Goal: Task Accomplishment & Management: Use online tool/utility

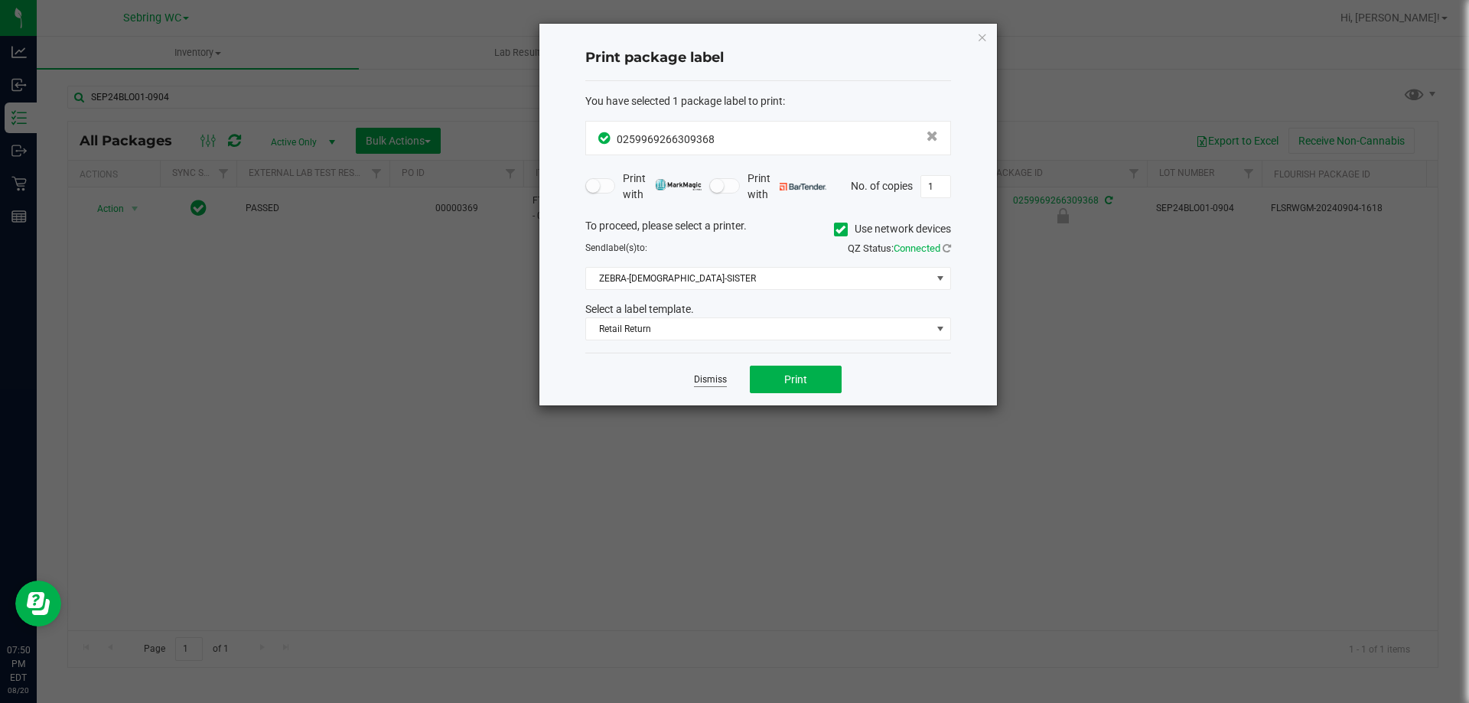
click at [702, 376] on link "Dismiss" at bounding box center [710, 379] width 33 height 13
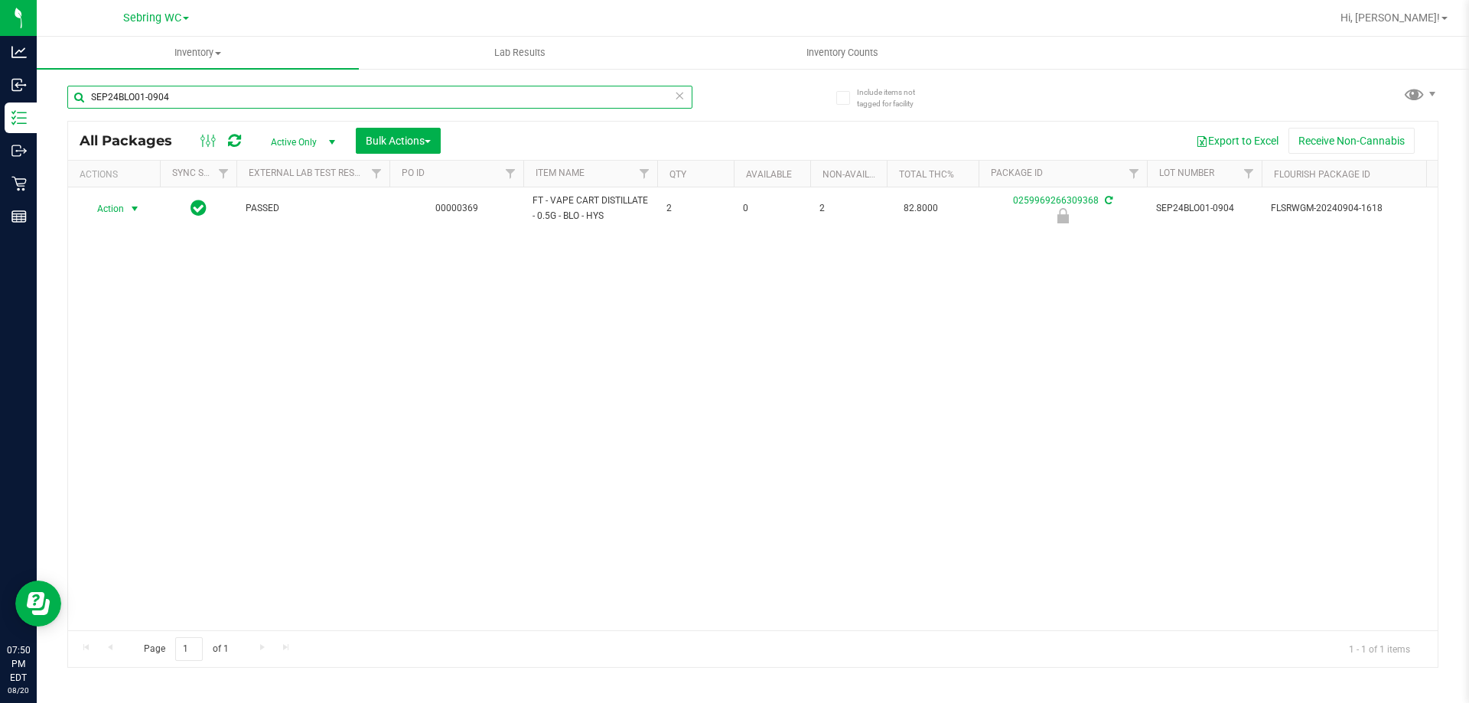
click at [314, 91] on input "SEP24BLO01-0904" at bounding box center [379, 97] width 625 height 23
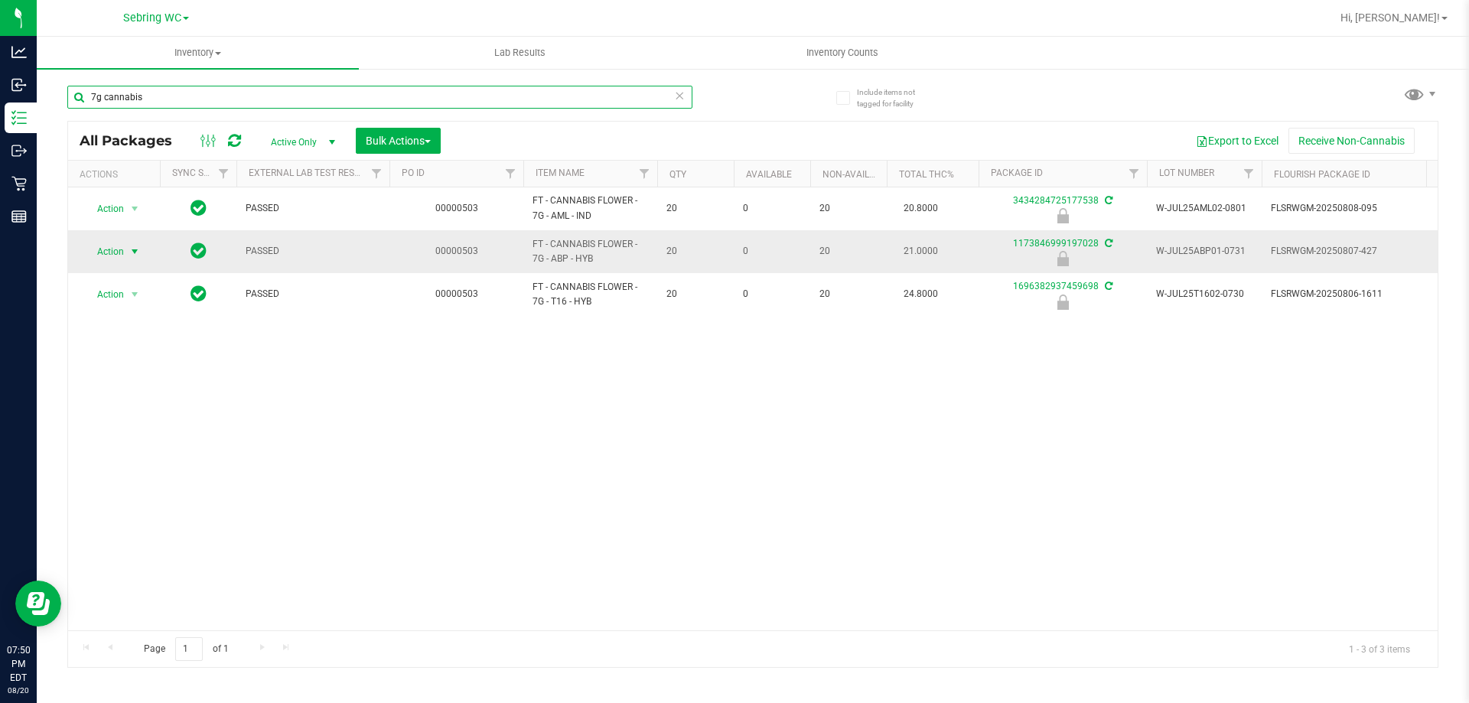
type input "7g cannabis"
click at [126, 253] on span "select" at bounding box center [135, 251] width 19 height 21
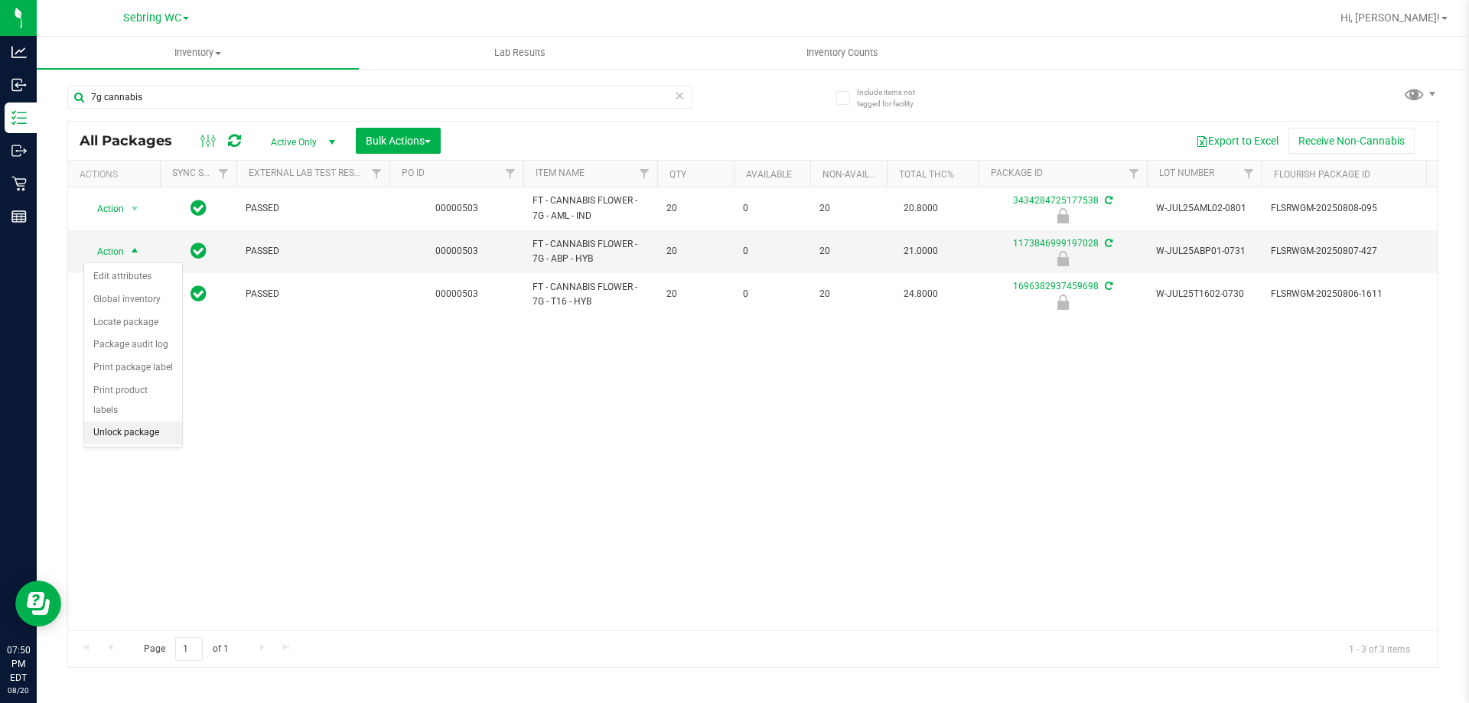
click at [126, 422] on li "Unlock package" at bounding box center [133, 433] width 98 height 23
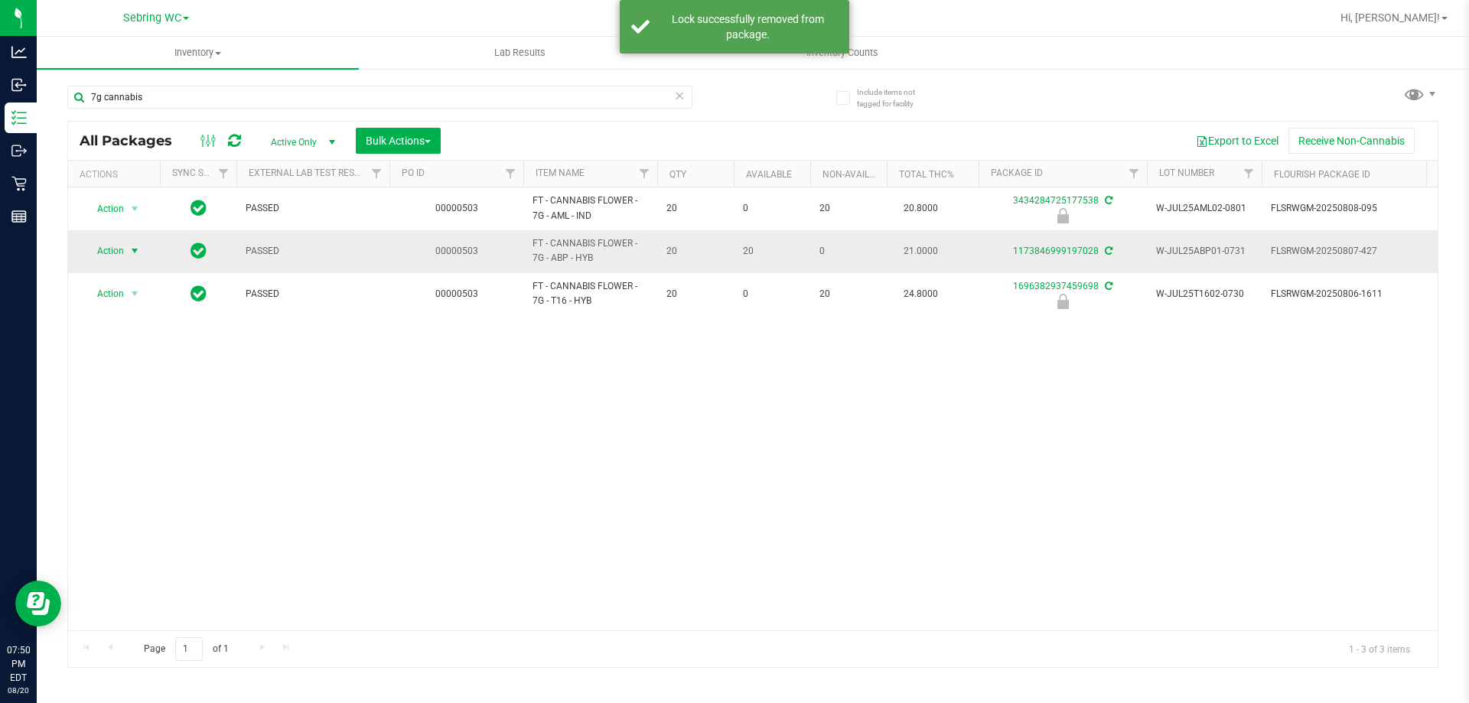
click at [121, 259] on span "Action" at bounding box center [103, 250] width 41 height 21
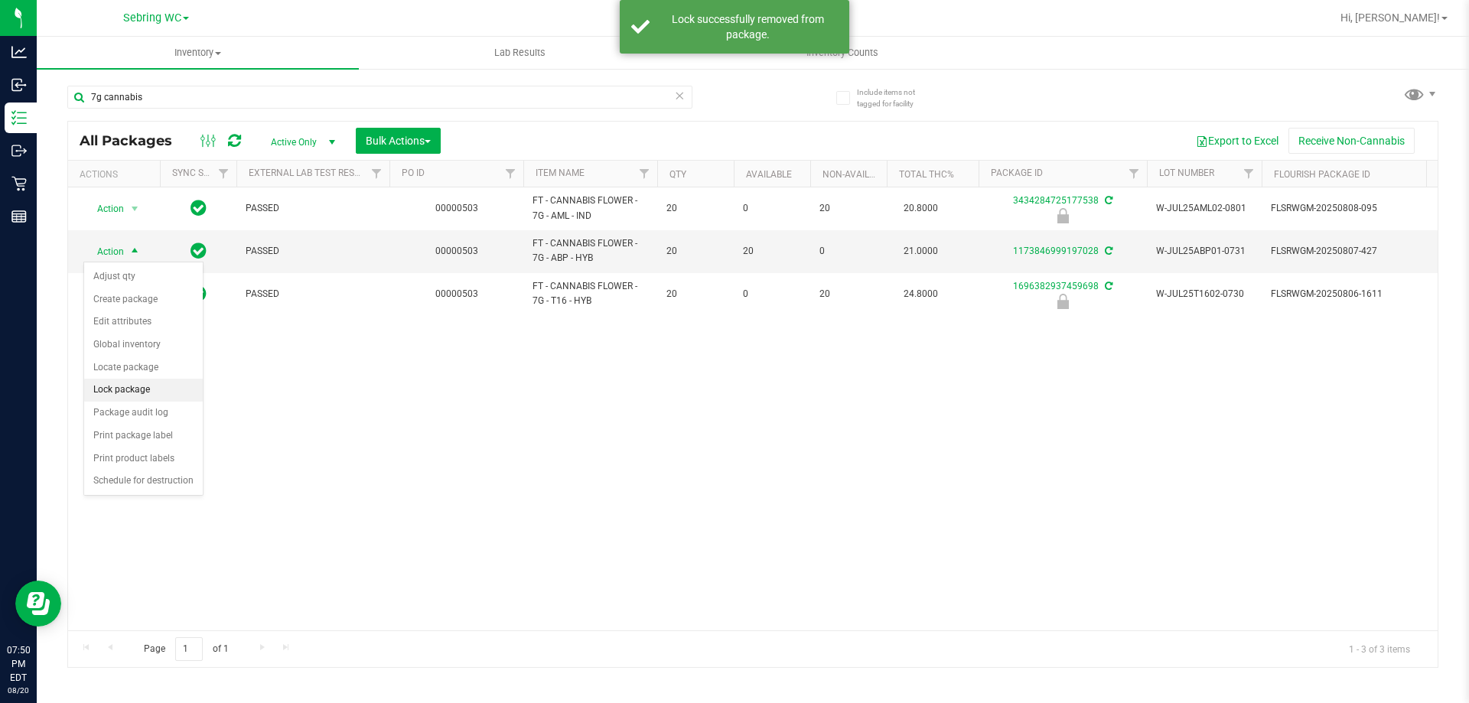
click at [126, 393] on li "Lock package" at bounding box center [143, 390] width 119 height 23
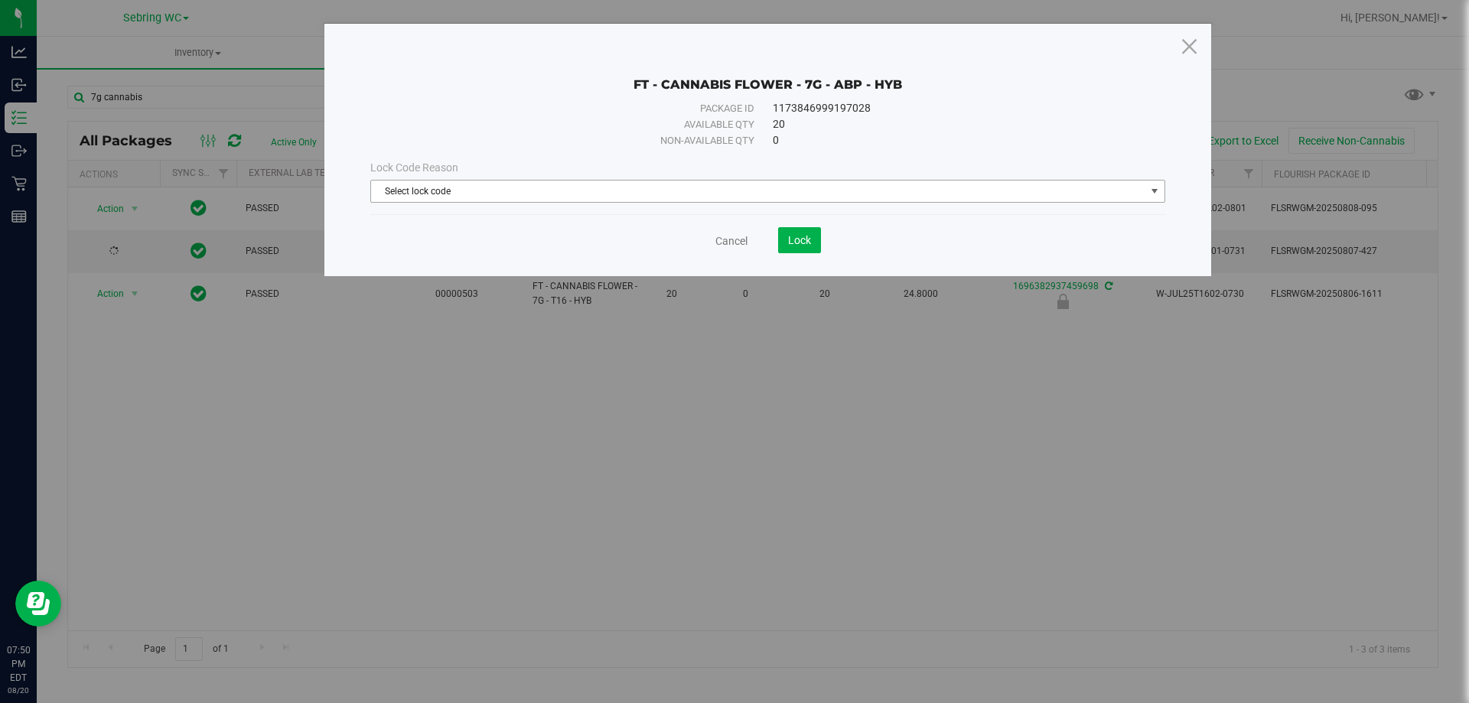
click at [628, 191] on span "Select lock code" at bounding box center [758, 191] width 775 height 21
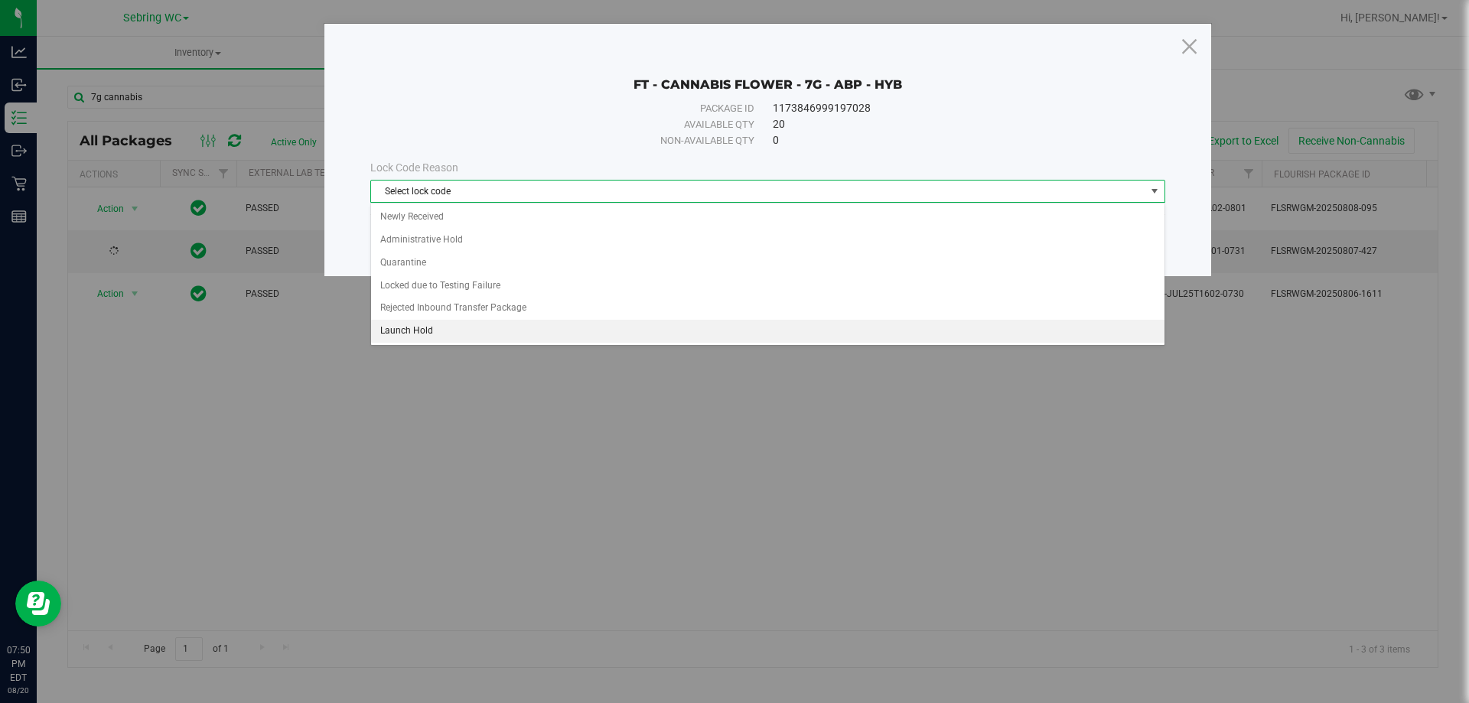
click at [413, 340] on li "Launch Hold" at bounding box center [768, 331] width 794 height 23
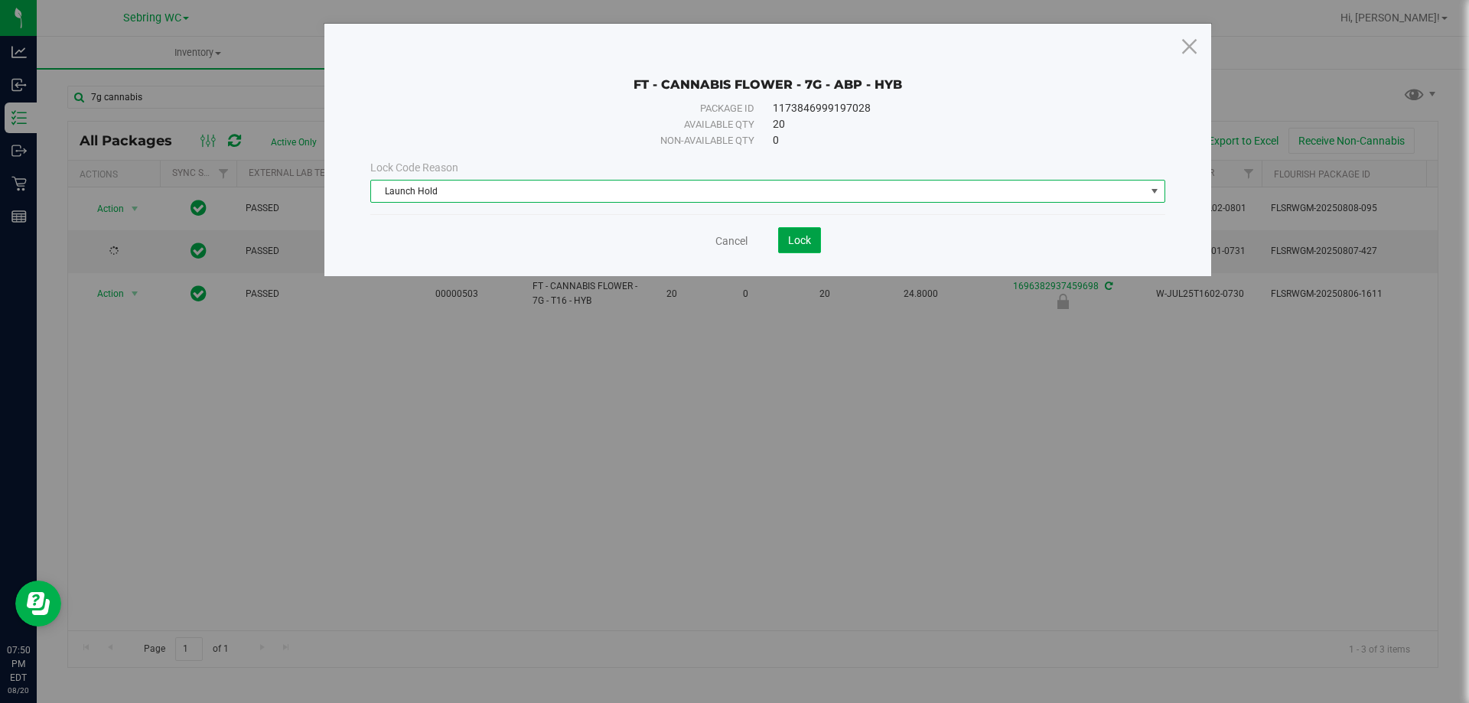
click at [787, 238] on button "Lock" at bounding box center [799, 240] width 43 height 26
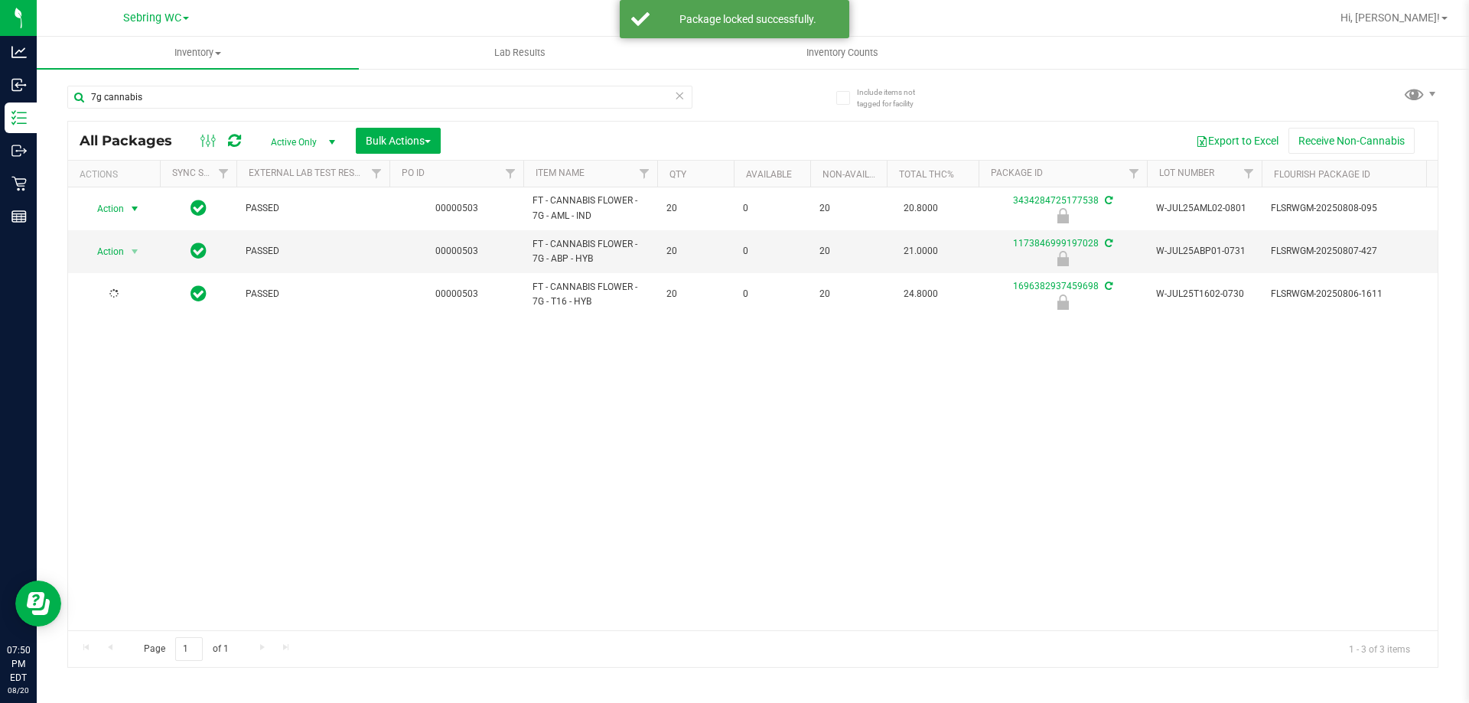
click at [126, 205] on span "select" at bounding box center [135, 208] width 19 height 21
click at [104, 379] on li "Unlock package" at bounding box center [133, 390] width 98 height 23
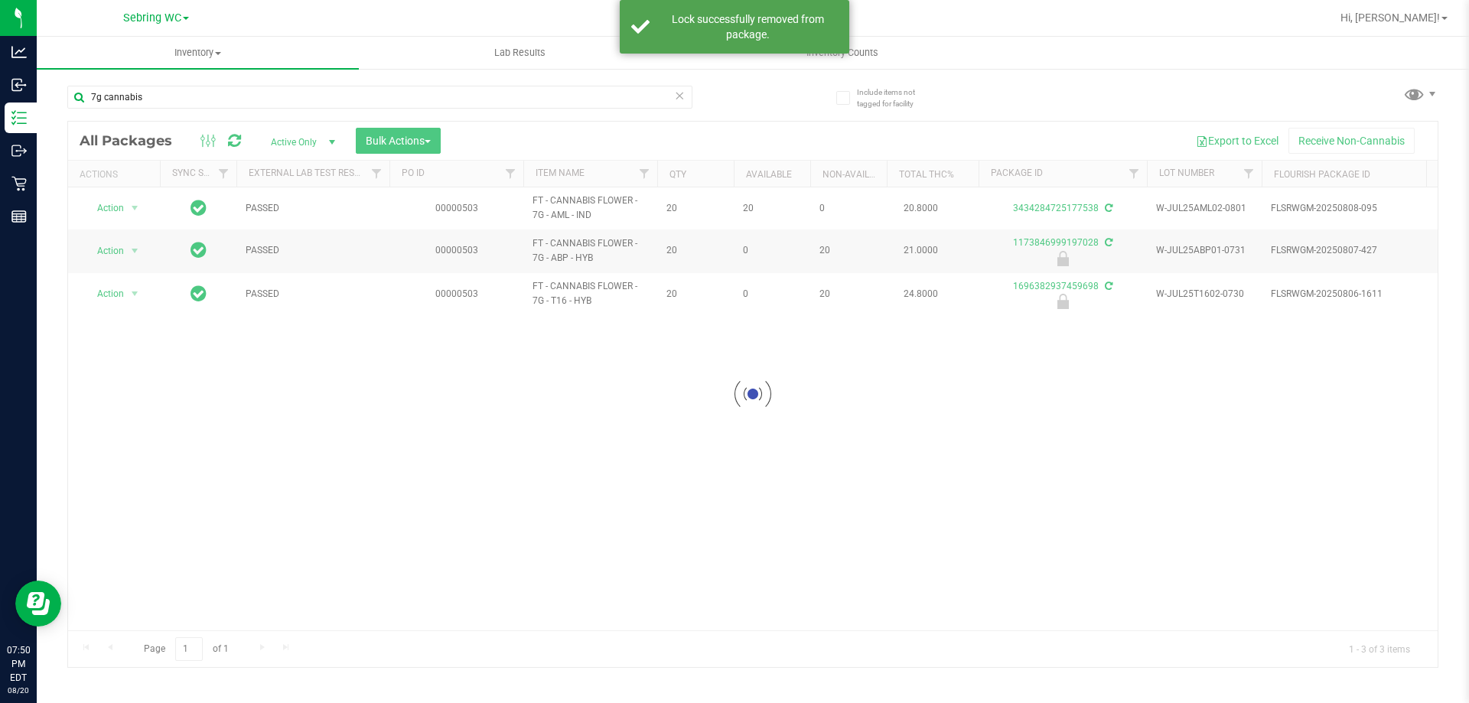
click at [115, 206] on div at bounding box center [753, 395] width 1370 height 546
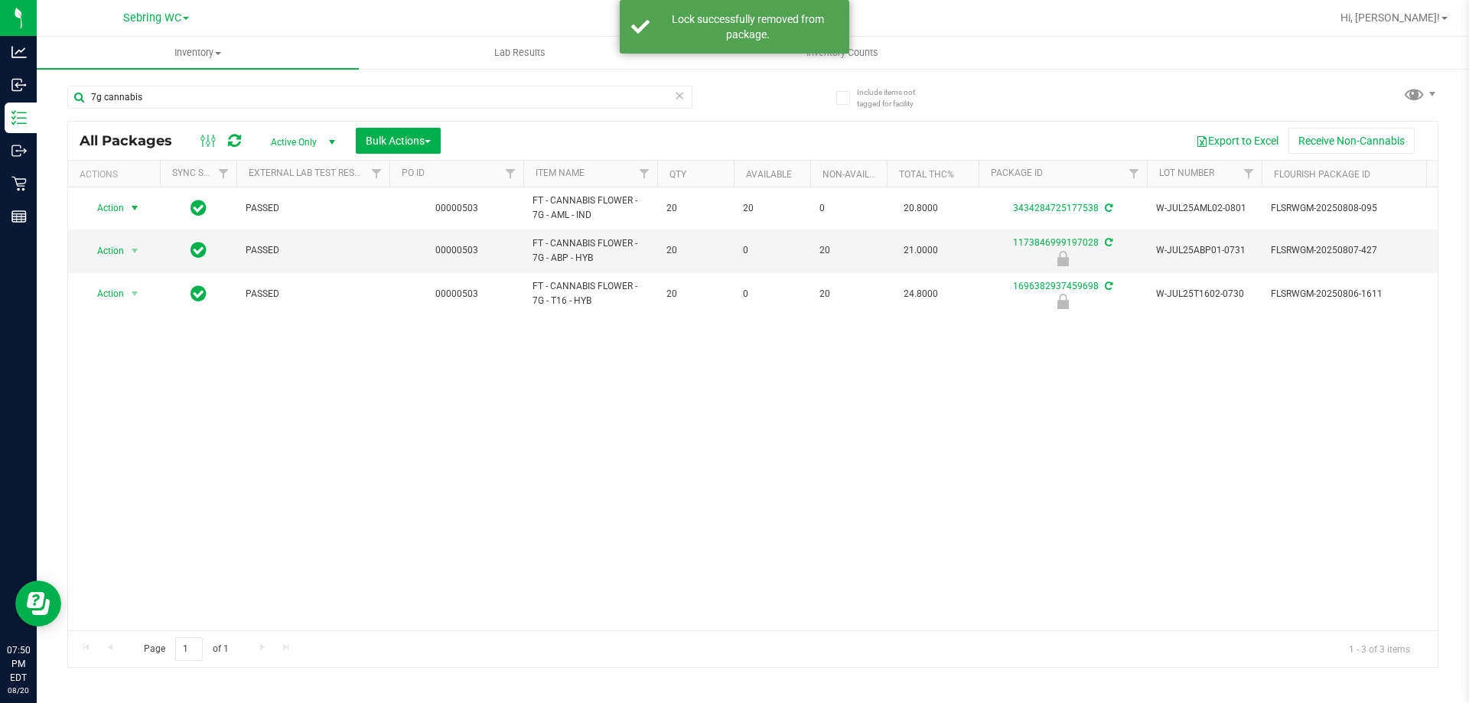
click at [115, 206] on span "Action" at bounding box center [103, 207] width 41 height 21
click at [114, 348] on li "Lock package" at bounding box center [143, 347] width 119 height 23
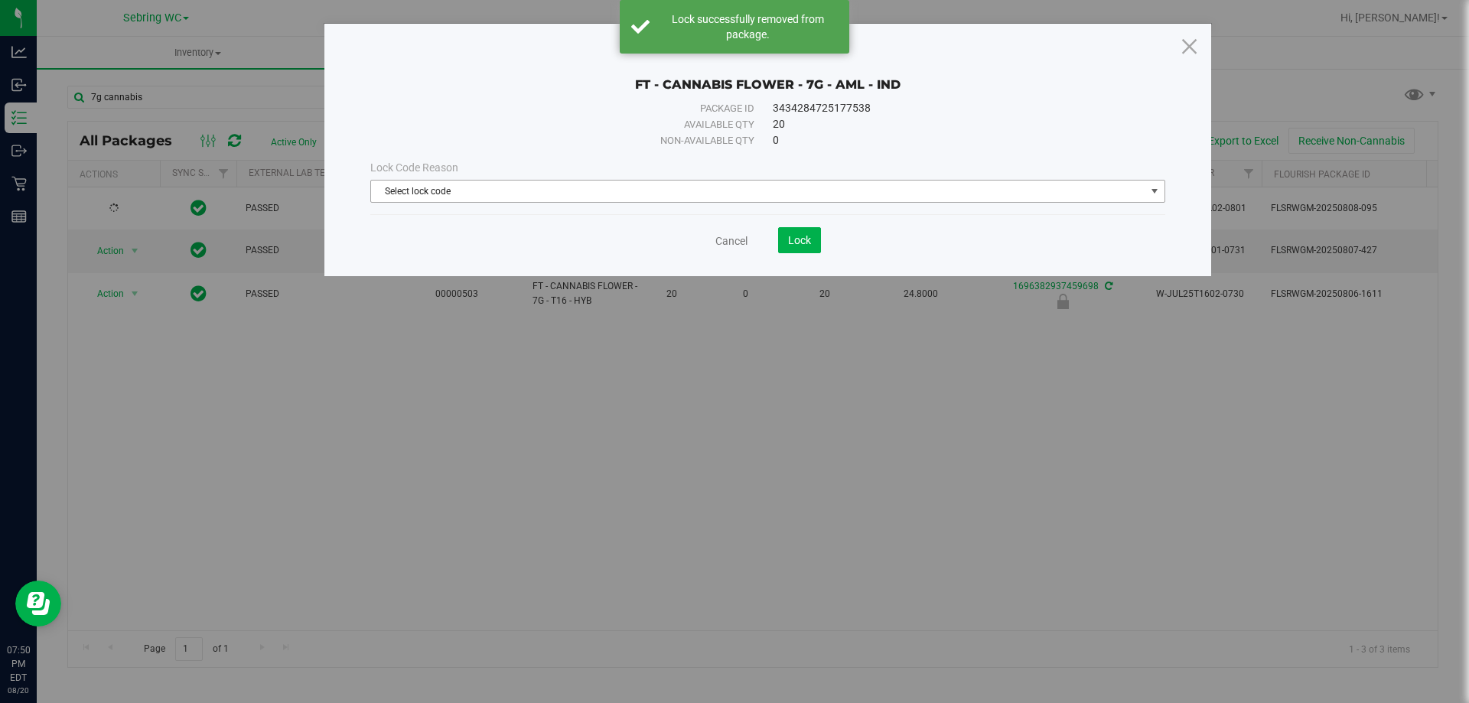
click at [577, 199] on span "Select lock code" at bounding box center [758, 191] width 775 height 21
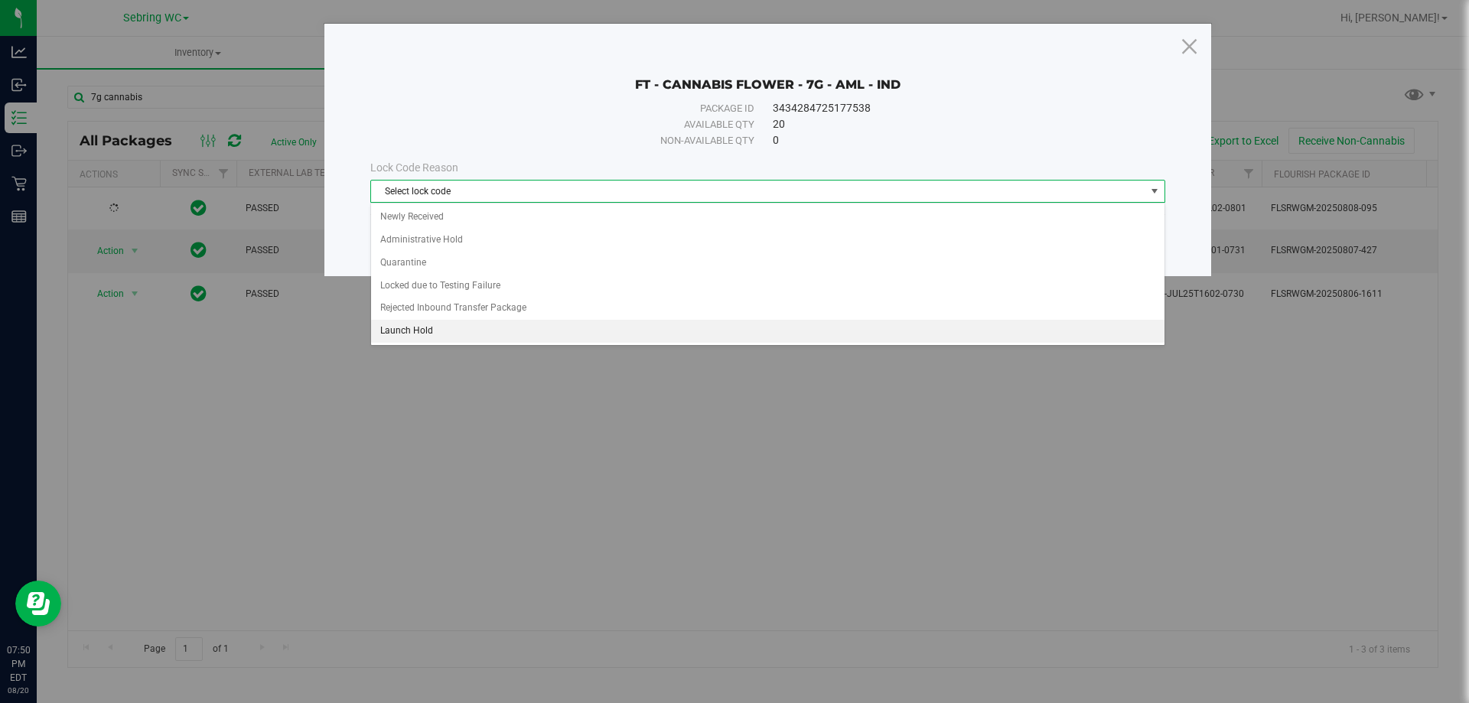
click at [419, 341] on li "Launch Hold" at bounding box center [768, 331] width 794 height 23
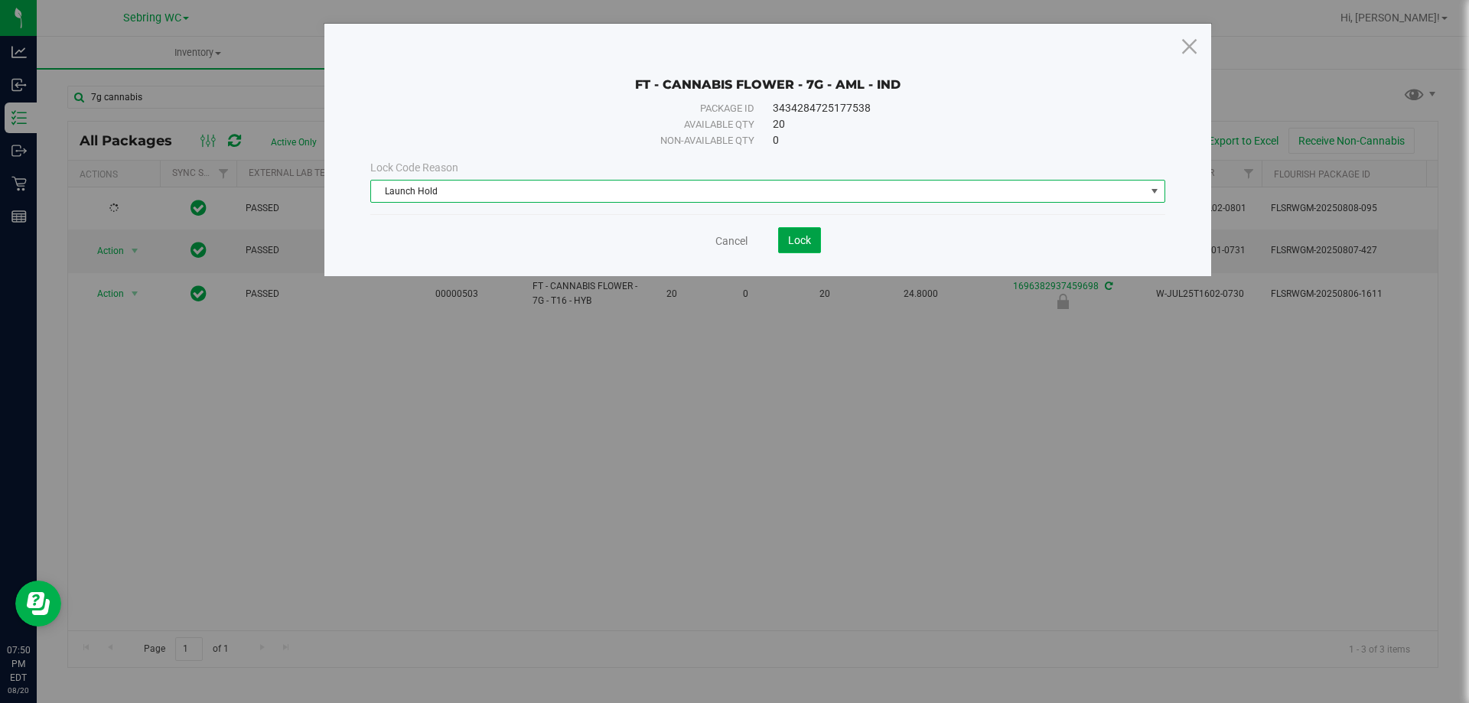
click at [814, 234] on button "Lock" at bounding box center [799, 240] width 43 height 26
